Goal: Task Accomplishment & Management: Use online tool/utility

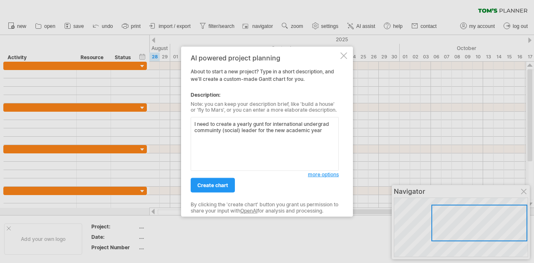
click at [205, 134] on textarea "I need to create a yearly gunt for international undergrad commuinty (social) l…" at bounding box center [265, 144] width 148 height 54
click at [212, 128] on textarea "I need to create a yearly gunt for international undergrad commuinty (social) l…" at bounding box center [265, 144] width 148 height 54
click at [261, 124] on textarea "I need to create a yearly gunt for international undergrad community (social) l…" at bounding box center [265, 144] width 148 height 54
click at [260, 124] on textarea "I need to create a yearly gunt for international undergrad community (social) l…" at bounding box center [265, 144] width 148 height 54
drag, startPoint x: 256, startPoint y: 124, endPoint x: 246, endPoint y: 153, distance: 30.9
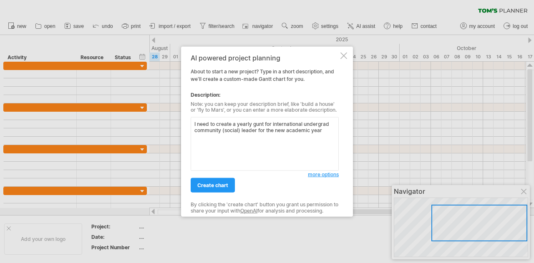
click at [246, 153] on textarea "I need to create a yearly gunt for international undergrad community (social) l…" at bounding box center [265, 144] width 148 height 54
click at [264, 124] on textarea "I need to create a yearly gunt for international undergrad community (social) l…" at bounding box center [265, 144] width 148 height 54
drag, startPoint x: 263, startPoint y: 124, endPoint x: 253, endPoint y: 124, distance: 9.6
click at [253, 124] on textarea "I need to create a yearly gunt for international undergrad community (social) l…" at bounding box center [265, 144] width 148 height 54
click at [247, 135] on textarea "I need to create a yearly work plan for international undergrad community (soci…" at bounding box center [265, 144] width 148 height 54
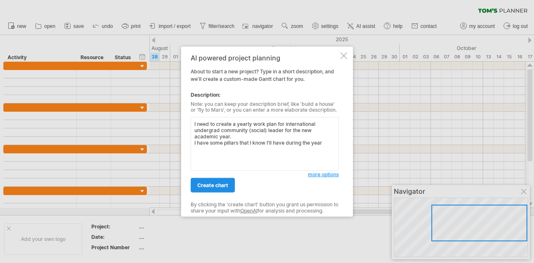
type textarea "I need to create a yearly work plan for international undergrad community (soci…"
click at [215, 186] on span "create chart" at bounding box center [212, 185] width 31 height 6
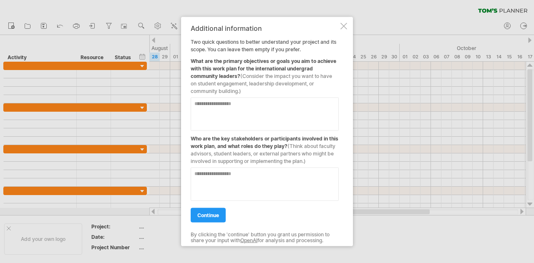
click at [204, 113] on textarea at bounding box center [265, 113] width 148 height 33
type textarea "*"
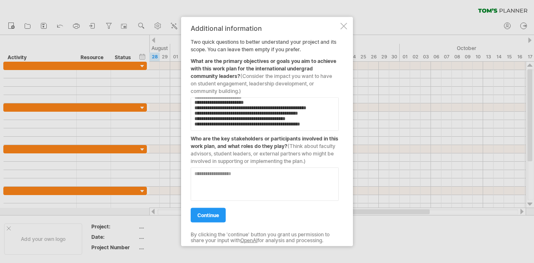
scroll to position [52, 0]
type textarea "**********"
click at [206, 181] on textarea at bounding box center [265, 183] width 148 height 33
type textarea "*"
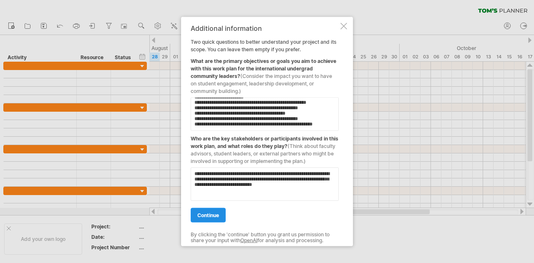
type textarea "**********"
click at [205, 213] on span "continue" at bounding box center [208, 215] width 22 height 6
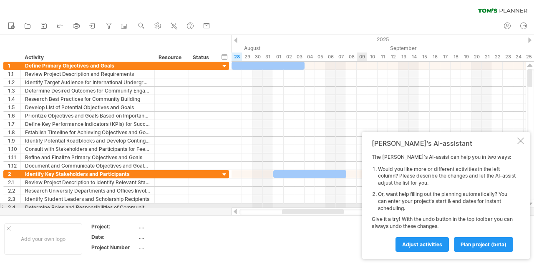
drag, startPoint x: 302, startPoint y: 215, endPoint x: 367, endPoint y: 204, distance: 65.9
click at [367, 204] on div "Trying to reach [DOMAIN_NAME] Connected again... 0% clear filter new 1" at bounding box center [267, 131] width 534 height 263
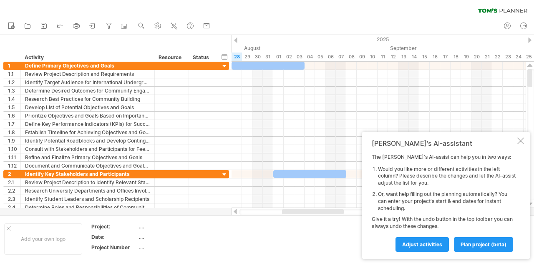
click at [297, 230] on td at bounding box center [314, 239] width 66 height 32
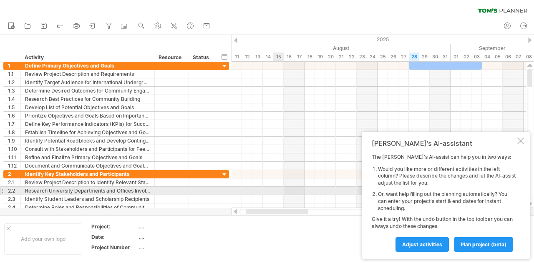
drag, startPoint x: 315, startPoint y: 211, endPoint x: 259, endPoint y: 194, distance: 58.3
click at [259, 194] on div "Trying to reach [DOMAIN_NAME] Connected again... 0% clear filter new 1" at bounding box center [267, 131] width 534 height 263
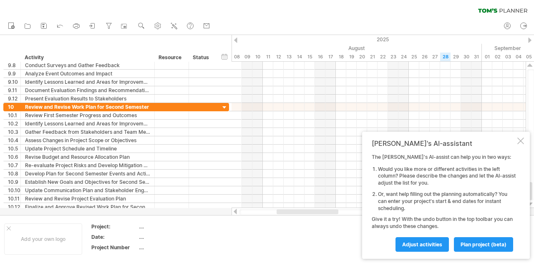
drag, startPoint x: 531, startPoint y: 79, endPoint x: 533, endPoint y: 209, distance: 130.2
click at [533, 209] on div "Trying to reach [DOMAIN_NAME] Connected again... 0% clear filter new 1" at bounding box center [267, 131] width 534 height 263
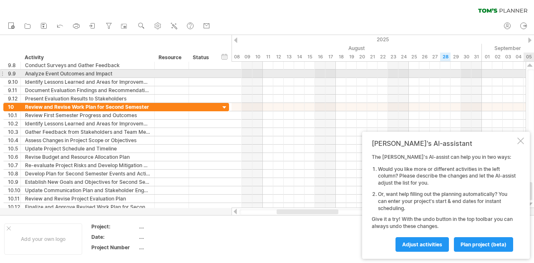
drag, startPoint x: 533, startPoint y: 191, endPoint x: 525, endPoint y: 75, distance: 116.3
click at [525, 75] on div "Trying to reach [DOMAIN_NAME] Connected again... 0% clear filter new 1" at bounding box center [267, 131] width 534 height 263
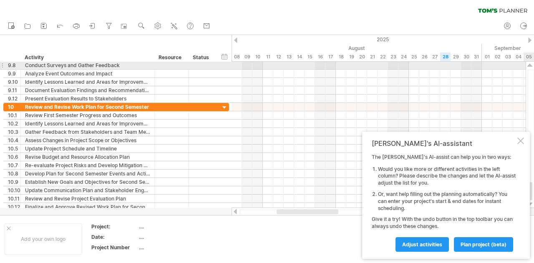
click at [530, 67] on div at bounding box center [529, 65] width 5 height 7
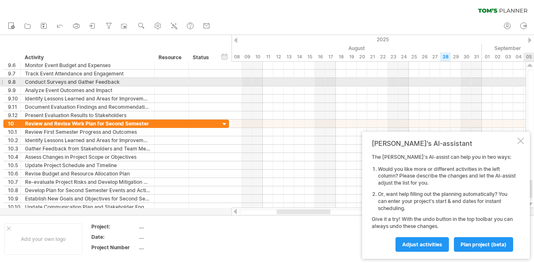
click at [530, 67] on div at bounding box center [529, 65] width 5 height 7
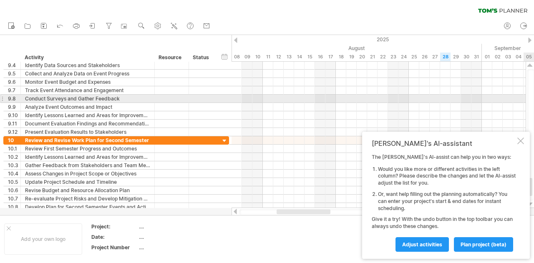
click at [530, 67] on div at bounding box center [529, 65] width 5 height 7
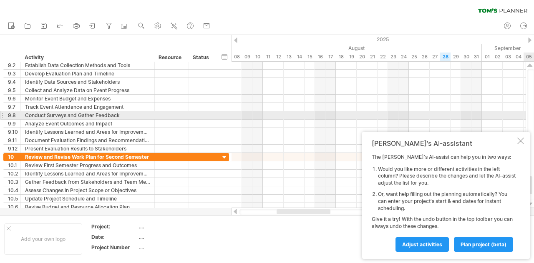
click at [530, 67] on div at bounding box center [529, 65] width 5 height 7
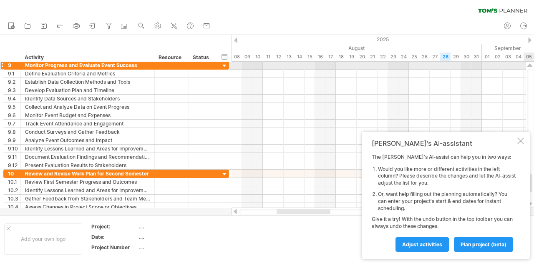
click at [530, 67] on div at bounding box center [529, 65] width 5 height 7
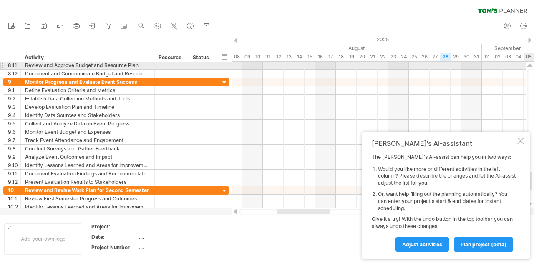
click at [530, 67] on div at bounding box center [529, 65] width 5 height 7
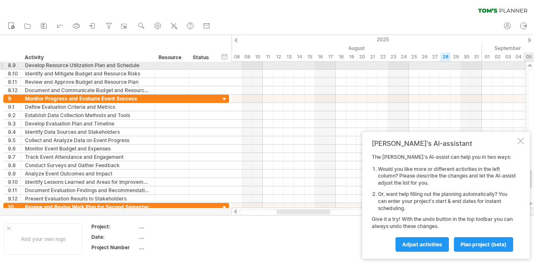
click at [529, 67] on div at bounding box center [529, 65] width 5 height 7
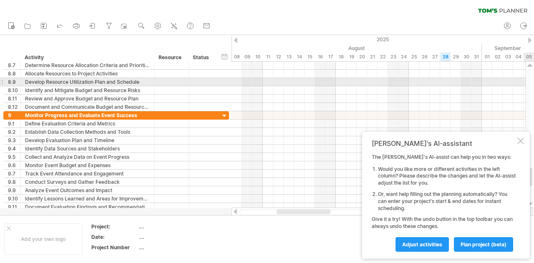
click at [529, 67] on div at bounding box center [529, 65] width 5 height 7
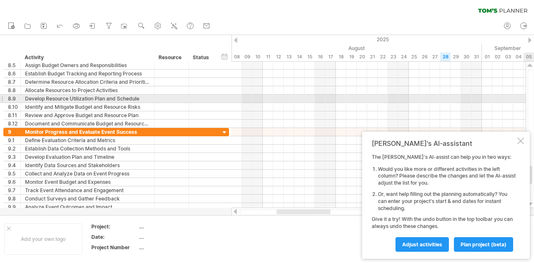
click at [529, 67] on div at bounding box center [529, 65] width 5 height 7
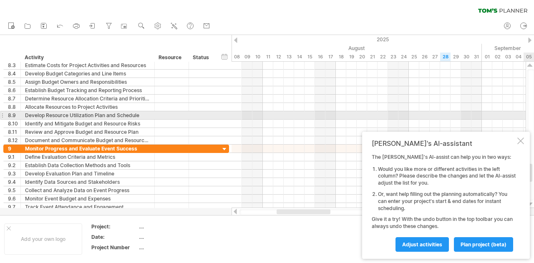
click at [529, 67] on div at bounding box center [529, 65] width 5 height 7
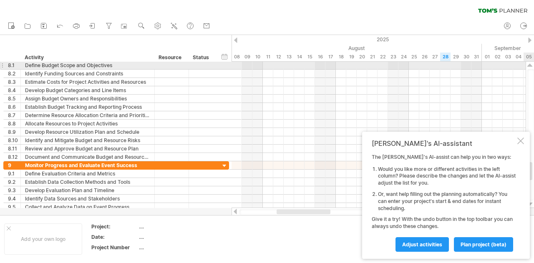
click at [529, 67] on div at bounding box center [529, 65] width 5 height 7
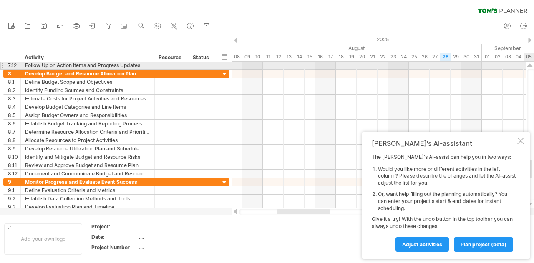
click at [529, 67] on div at bounding box center [529, 65] width 5 height 7
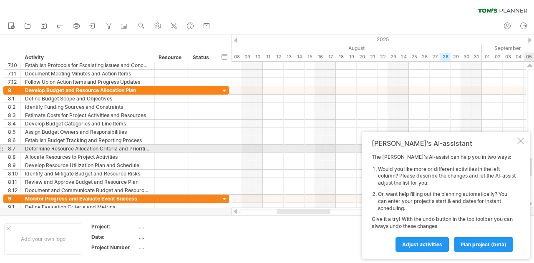
drag, startPoint x: 533, startPoint y: 165, endPoint x: 525, endPoint y: 121, distance: 45.0
click at [525, 121] on div "Trying to reach [DOMAIN_NAME] Connected again... 0% clear filter new 1" at bounding box center [267, 131] width 534 height 263
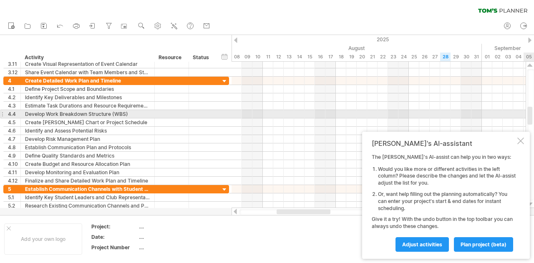
drag, startPoint x: 531, startPoint y: 163, endPoint x: 528, endPoint y: 111, distance: 51.4
click at [528, 111] on div at bounding box center [529, 116] width 5 height 18
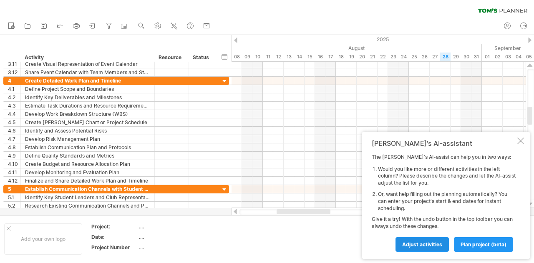
click at [422, 241] on link "Adjust activities" at bounding box center [421, 244] width 53 height 15
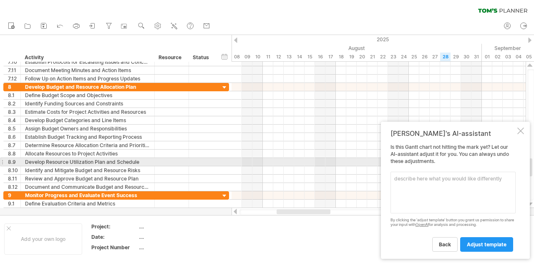
drag, startPoint x: 532, startPoint y: 114, endPoint x: 533, endPoint y: 166, distance: 51.7
click at [533, 166] on div at bounding box center [530, 134] width 7 height 131
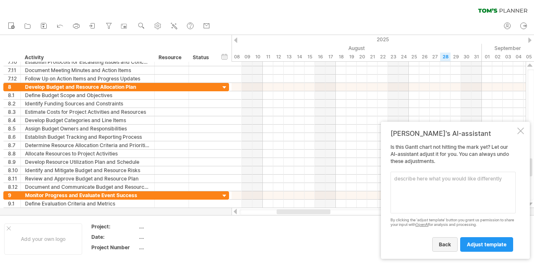
click at [449, 248] on link "back" at bounding box center [444, 244] width 25 height 15
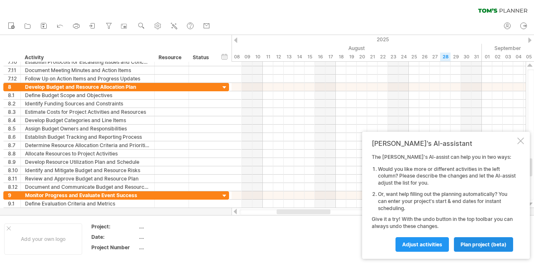
click at [481, 246] on span "plan project (beta)" at bounding box center [483, 245] width 46 height 6
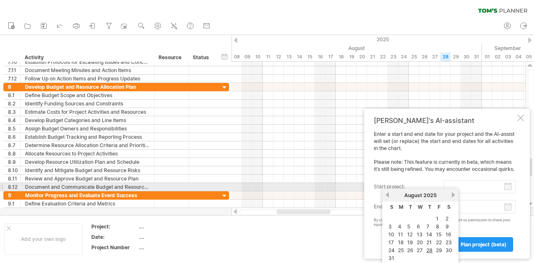
click at [507, 187] on input "start project:" at bounding box center [479, 186] width 72 height 13
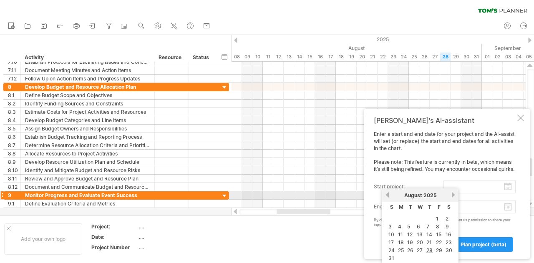
click at [453, 194] on link "next" at bounding box center [453, 195] width 6 height 6
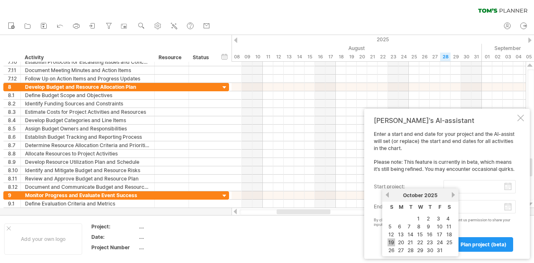
click at [389, 240] on link "19" at bounding box center [392, 243] width 8 height 8
type input "********"
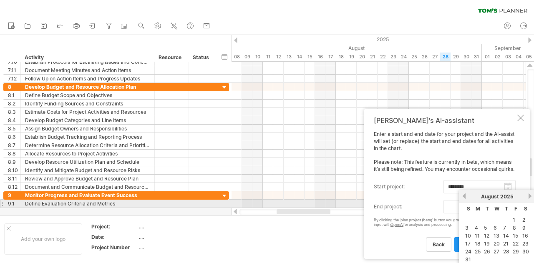
click at [509, 207] on body "progress(100%) Trying to reach [DOMAIN_NAME] Connected again... 0% clear filter…" at bounding box center [267, 132] width 534 height 265
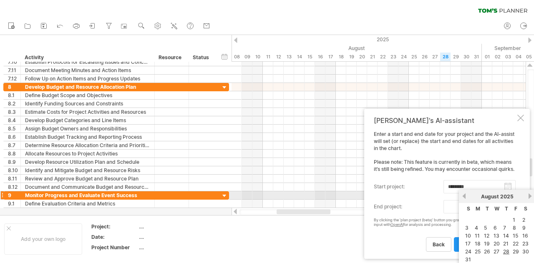
click at [531, 193] on link "next" at bounding box center [530, 196] width 6 height 6
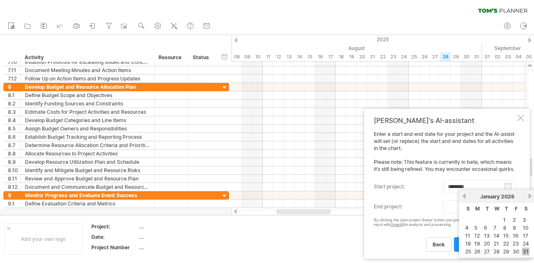
click at [526, 251] on link "31" at bounding box center [526, 252] width 8 height 8
type input "********"
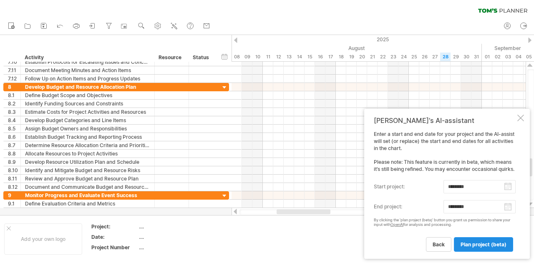
click at [508, 247] on link "plan project (beta)" at bounding box center [483, 244] width 59 height 15
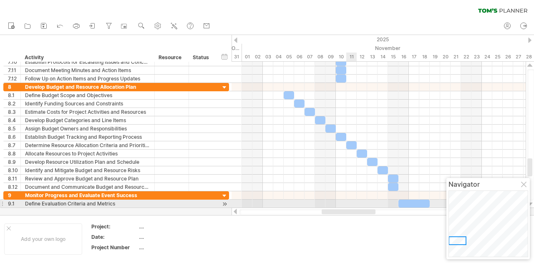
drag, startPoint x: 310, startPoint y: 209, endPoint x: 356, endPoint y: 203, distance: 46.7
click at [356, 203] on div "Trying to reach [DOMAIN_NAME] Connected again... 0% clear filter new 1" at bounding box center [267, 131] width 534 height 263
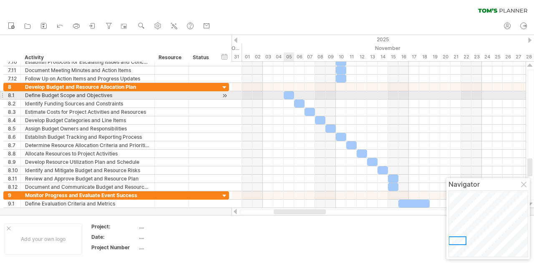
click at [288, 95] on div at bounding box center [289, 95] width 10 height 8
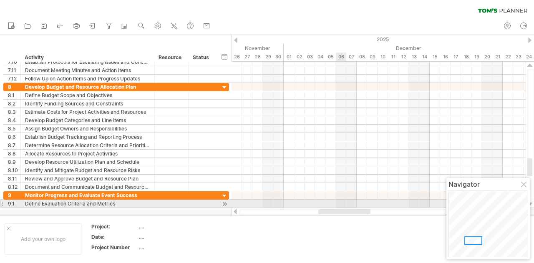
drag, startPoint x: 292, startPoint y: 211, endPoint x: 320, endPoint y: 204, distance: 28.9
click at [320, 204] on div "Trying to reach [DOMAIN_NAME] Connected again... 0% clear filter new 1" at bounding box center [267, 131] width 534 height 263
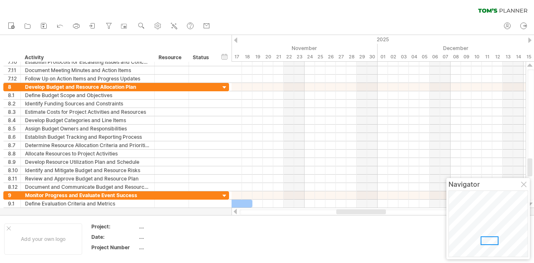
drag, startPoint x: 533, startPoint y: 161, endPoint x: 533, endPoint y: 228, distance: 67.2
click at [533, 228] on div "Trying to reach [DOMAIN_NAME] Connected again... 0% clear filter new 1" at bounding box center [267, 131] width 534 height 263
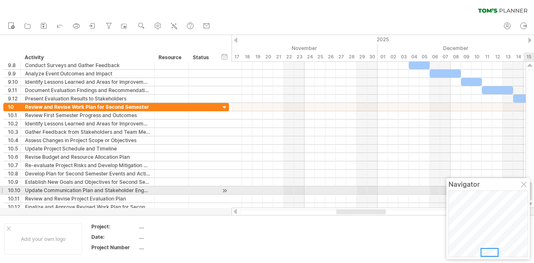
drag, startPoint x: 531, startPoint y: 163, endPoint x: 533, endPoint y: 187, distance: 24.3
click at [533, 187] on div at bounding box center [530, 134] width 7 height 131
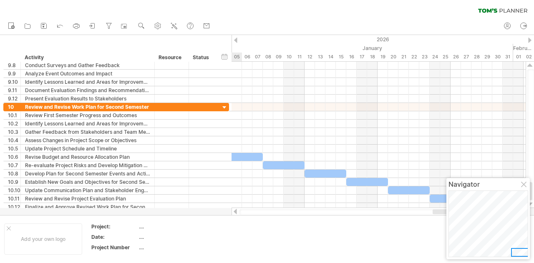
click at [457, 211] on body "progress(100%) Trying to reach [DOMAIN_NAME] Connected again... 0% clear filter…" at bounding box center [267, 132] width 534 height 265
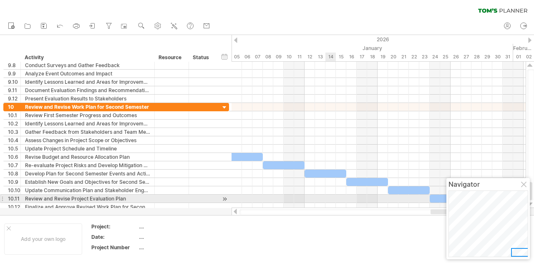
drag, startPoint x: 360, startPoint y: 211, endPoint x: 295, endPoint y: 204, distance: 65.4
click at [298, 204] on body "progress(100%) Trying to reach [DOMAIN_NAME] Connected again... 0% clear filter…" at bounding box center [267, 132] width 534 height 265
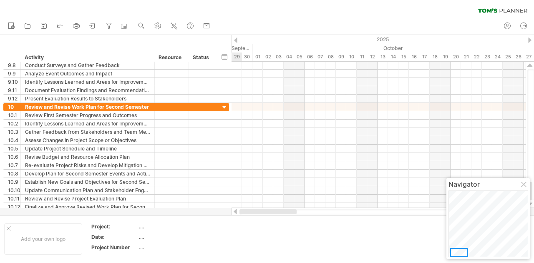
drag, startPoint x: 437, startPoint y: 210, endPoint x: 232, endPoint y: 219, distance: 205.0
click at [232, 219] on div "Trying to reach [DOMAIN_NAME] Connected again... 0% clear filter new 1" at bounding box center [267, 131] width 534 height 263
